Goal: Task Accomplishment & Management: Complete application form

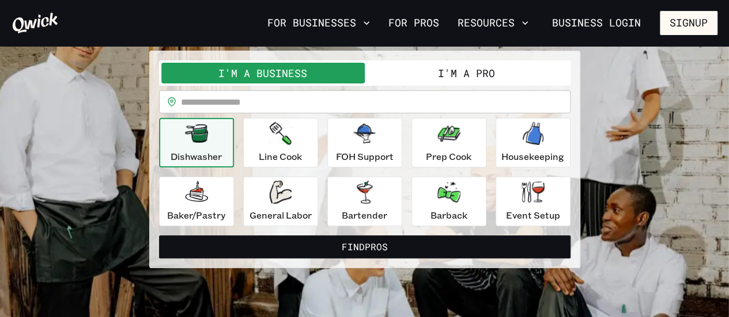
scroll to position [88, 0]
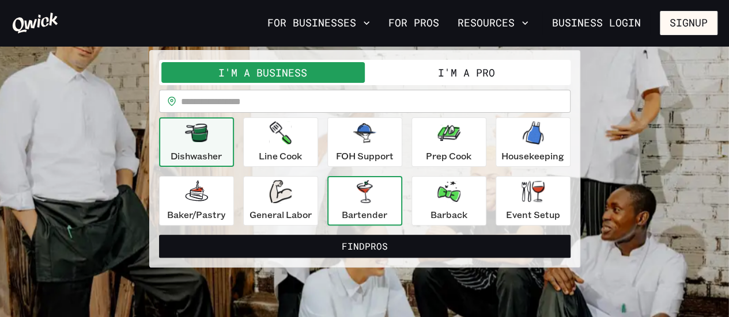
click at [357, 194] on icon "button" at bounding box center [365, 191] width 16 height 23
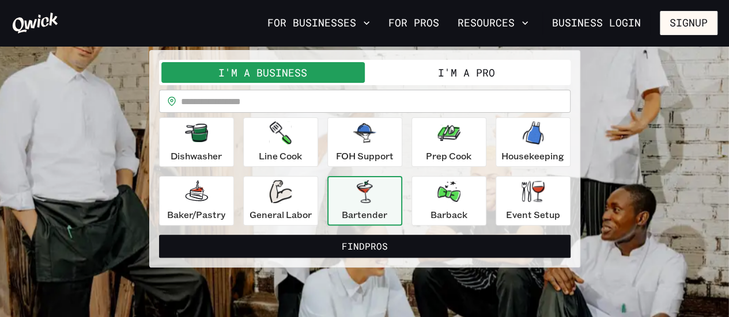
click at [468, 73] on button "I'm a Pro" at bounding box center [466, 72] width 203 height 21
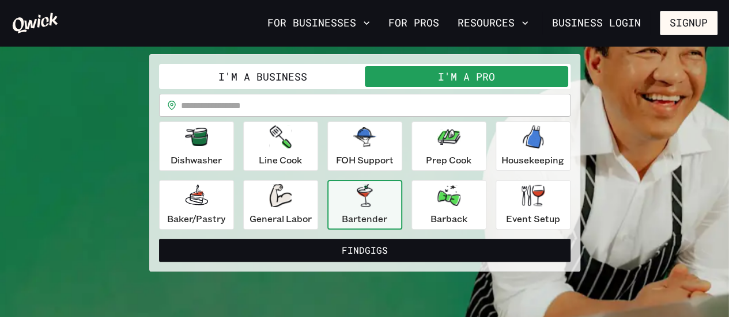
scroll to position [85, 0]
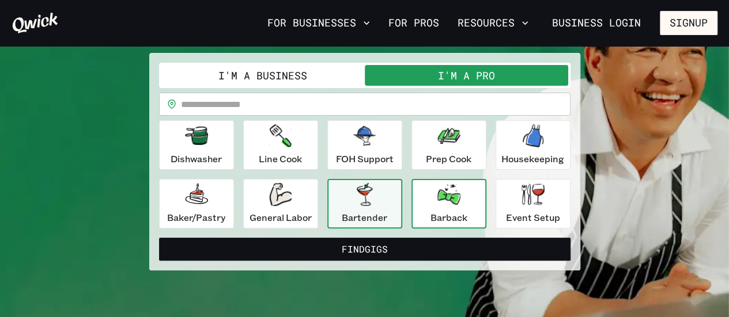
click at [451, 194] on icon "button" at bounding box center [448, 194] width 23 height 21
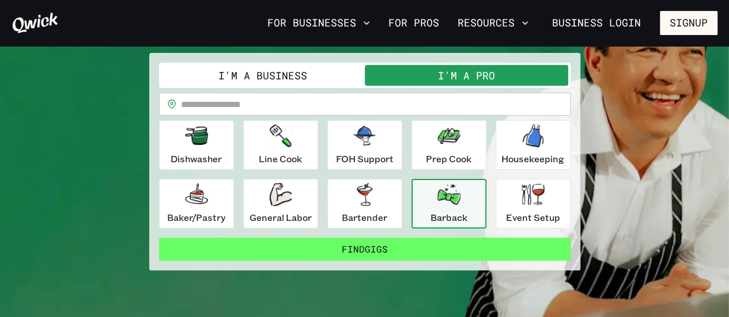
click at [432, 240] on button "Find Gigs" at bounding box center [364, 249] width 411 height 23
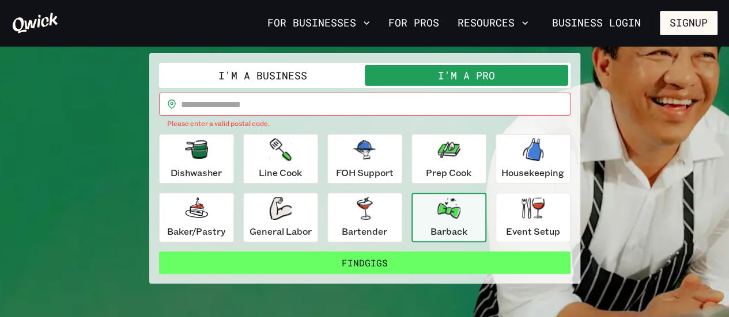
click at [406, 270] on button "Find Gigs" at bounding box center [364, 263] width 411 height 23
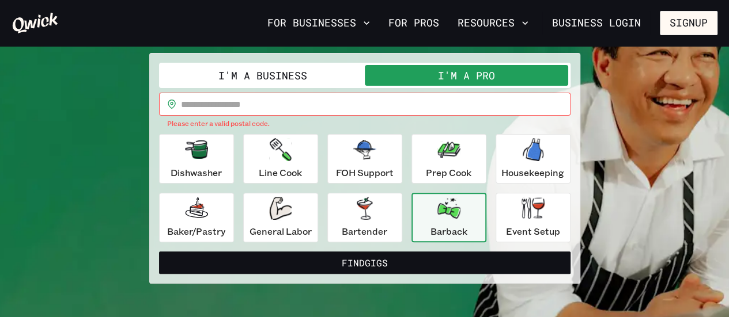
click at [287, 105] on input "text" at bounding box center [375, 104] width 389 height 23
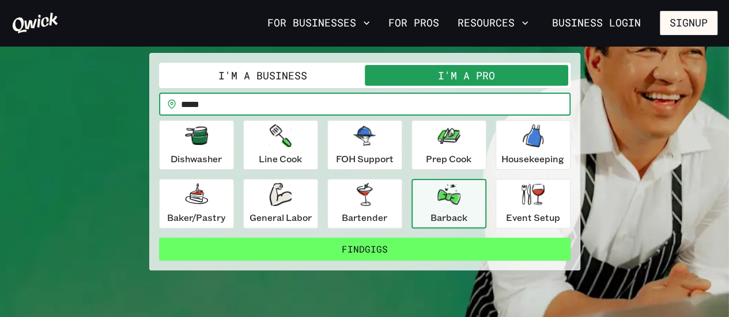
click at [404, 248] on button "Find Gigs" at bounding box center [364, 249] width 411 height 23
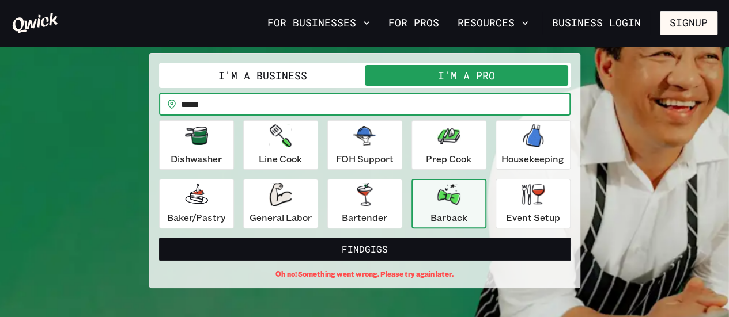
click at [414, 99] on input "*****" at bounding box center [375, 104] width 389 height 23
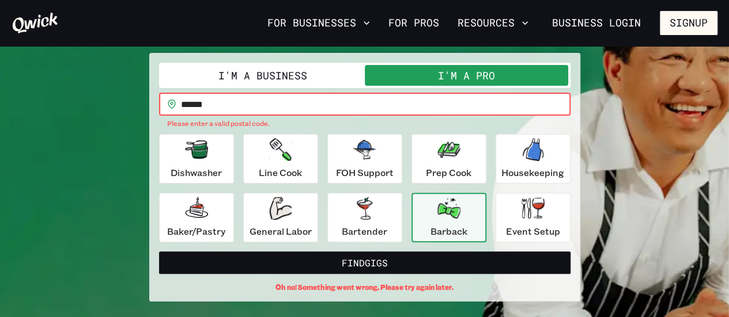
type input "*****"
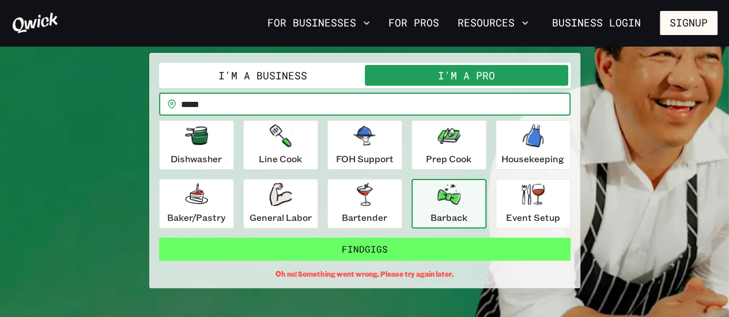
click at [465, 252] on button "Find Gigs" at bounding box center [364, 249] width 411 height 23
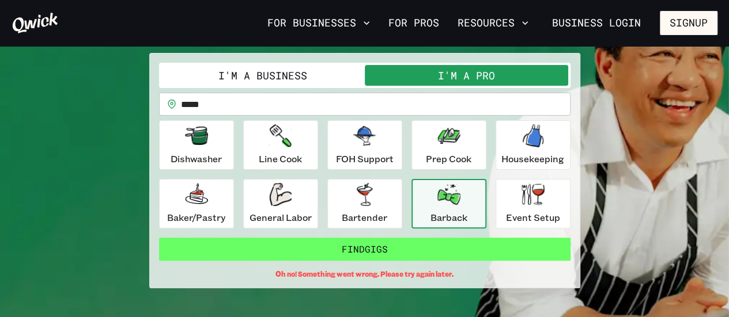
click at [465, 252] on button "Find Gigs" at bounding box center [364, 249] width 411 height 23
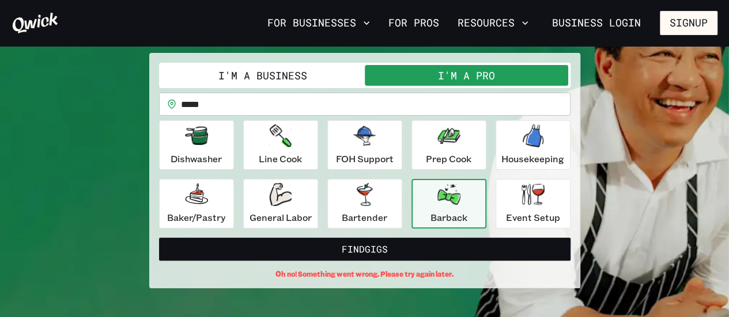
click at [452, 207] on div "Barback" at bounding box center [448, 203] width 37 height 41
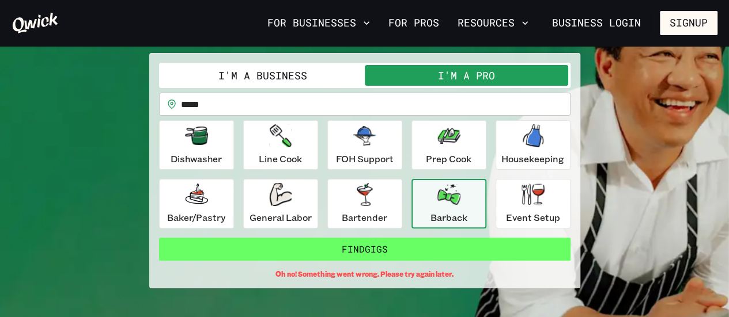
click at [431, 249] on button "Find Gigs" at bounding box center [364, 249] width 411 height 23
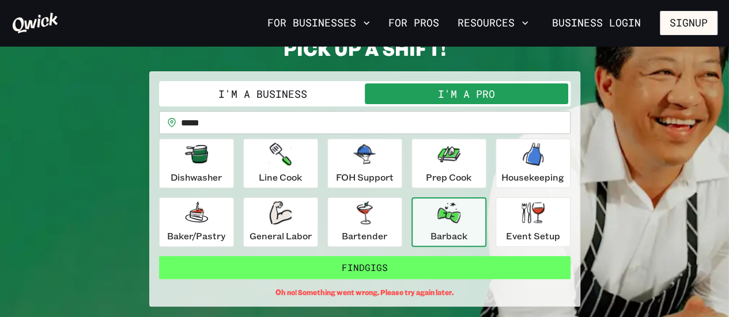
scroll to position [39, 0]
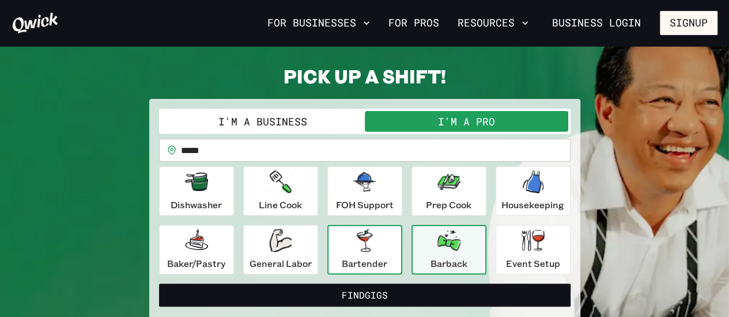
click at [382, 249] on div "Bartender" at bounding box center [365, 249] width 46 height 41
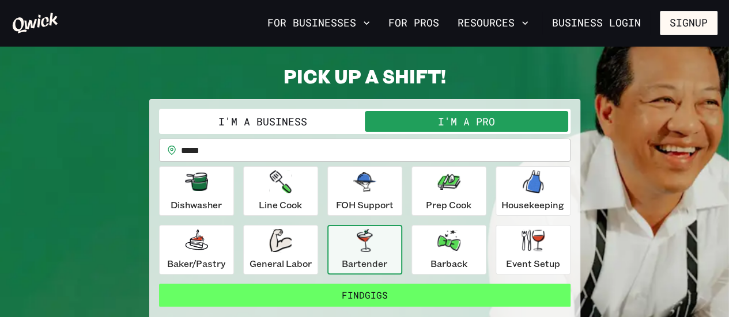
click at [381, 286] on button "Find Gigs" at bounding box center [364, 295] width 411 height 23
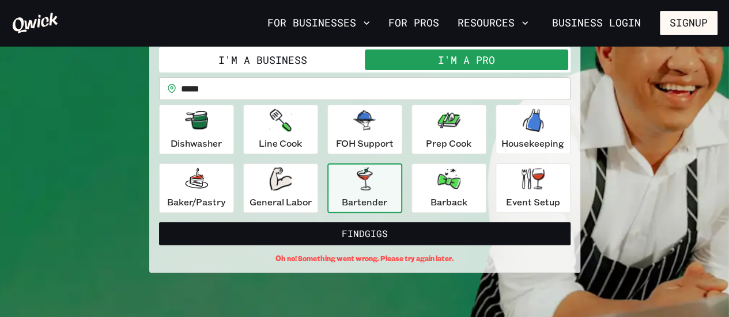
scroll to position [101, 0]
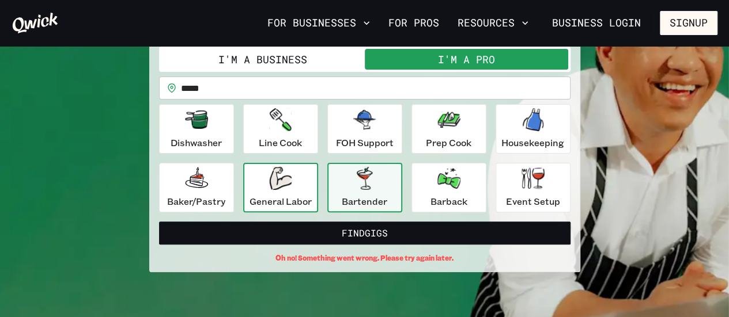
click at [278, 192] on div "General Labor" at bounding box center [280, 187] width 62 height 41
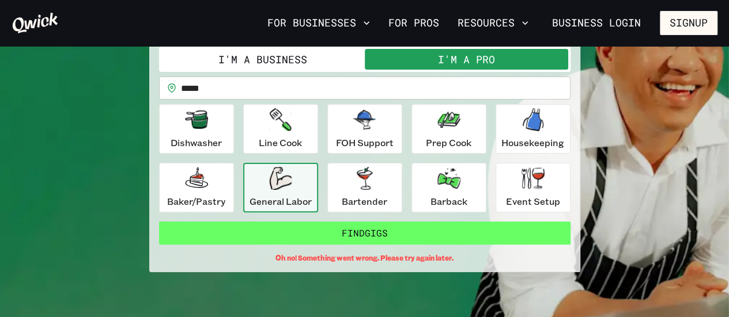
click at [306, 237] on button "Find Gigs" at bounding box center [364, 233] width 411 height 23
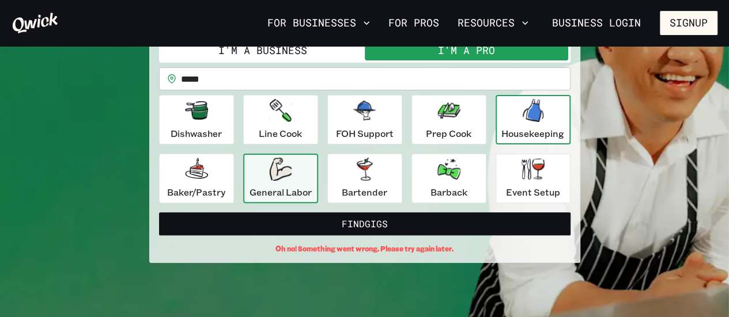
scroll to position [0, 0]
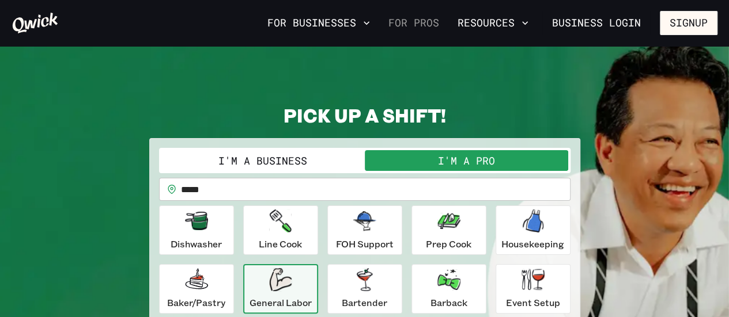
click at [431, 20] on link "For Pros" at bounding box center [414, 23] width 60 height 20
